Goal: Task Accomplishment & Management: Use online tool/utility

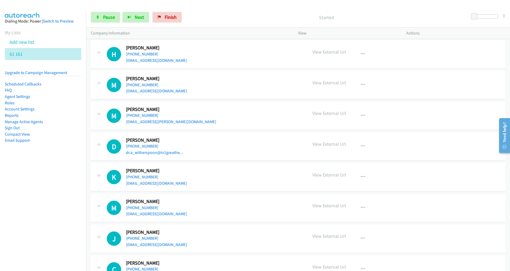
scroll to position [555, 0]
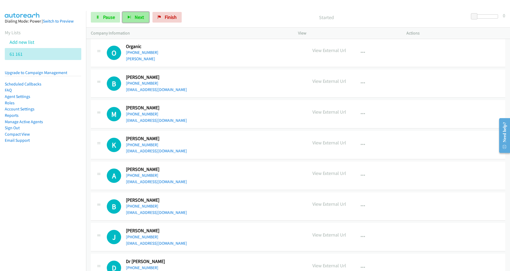
click at [127, 18] on icon "button" at bounding box center [129, 18] width 4 height 4
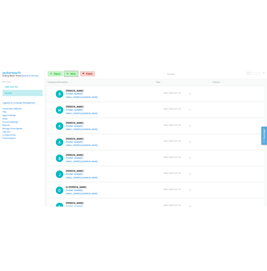
scroll to position [583, 0]
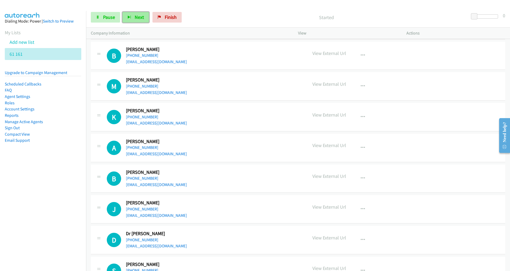
click at [127, 19] on button "Next" at bounding box center [135, 17] width 27 height 11
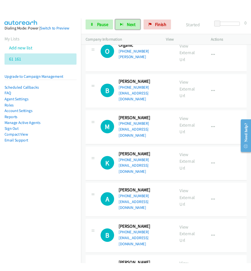
scroll to position [722, 0]
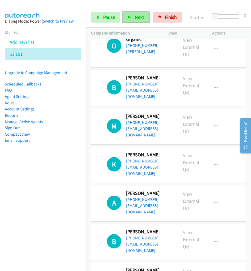
click at [129, 18] on icon "button" at bounding box center [129, 18] width 4 height 4
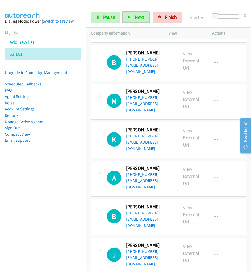
scroll to position [748, 0]
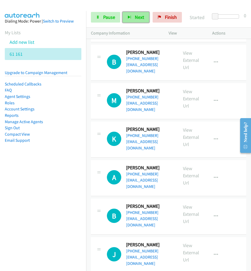
click at [130, 19] on icon "button" at bounding box center [129, 18] width 4 height 4
click at [170, 203] on h2 "[PERSON_NAME]" at bounding box center [149, 206] width 47 height 6
click at [216, 211] on button "button" at bounding box center [215, 216] width 14 height 11
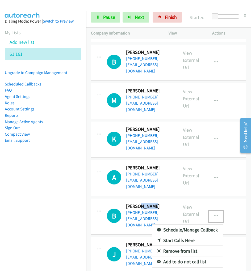
click at [185, 235] on link "Start Calls Here" at bounding box center [187, 240] width 71 height 11
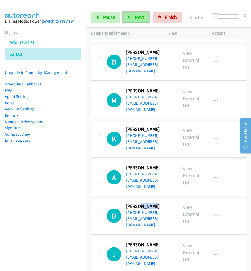
click at [126, 19] on button "Next" at bounding box center [135, 17] width 27 height 11
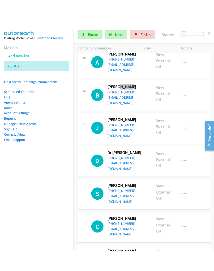
scroll to position [915, 0]
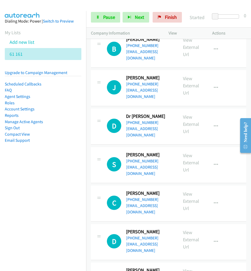
click at [180, 8] on div "Start Calls Pause Next Finish Started 0" at bounding box center [168, 17] width 165 height 20
click at [142, 16] on span "Next" at bounding box center [139, 17] width 9 height 6
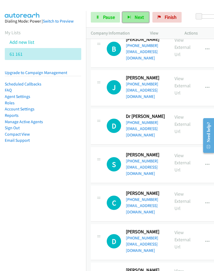
click at [130, 18] on icon "button" at bounding box center [129, 18] width 4 height 4
